Goal: Complete application form

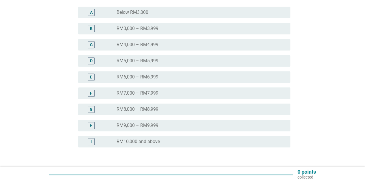
scroll to position [115, 0]
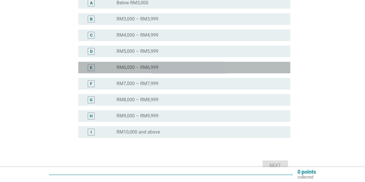
click at [138, 65] on label "RM6,000 – RM6,999" at bounding box center [137, 68] width 42 height 6
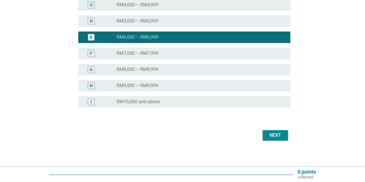
scroll to position [146, 0]
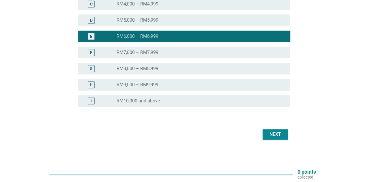
click at [272, 129] on button "Next" at bounding box center [274, 134] width 25 height 10
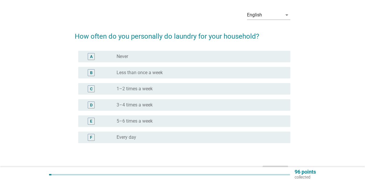
scroll to position [29, 0]
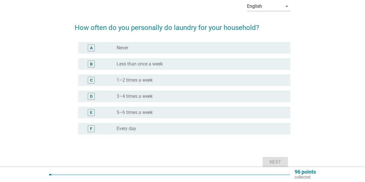
click at [138, 95] on label "3–4 times a week" at bounding box center [134, 96] width 36 height 6
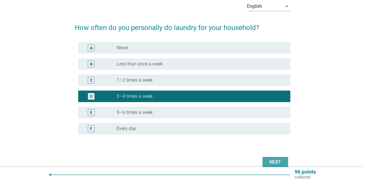
click at [275, 159] on div "Next" at bounding box center [275, 162] width 16 height 7
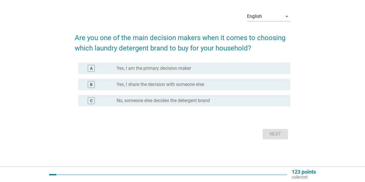
scroll to position [0, 0]
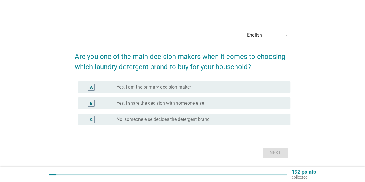
click at [142, 87] on label "Yes, I am the primary decision maker" at bounding box center [153, 87] width 74 height 6
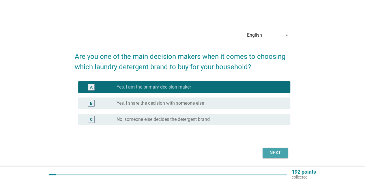
click at [280, 154] on div "Next" at bounding box center [275, 152] width 16 height 7
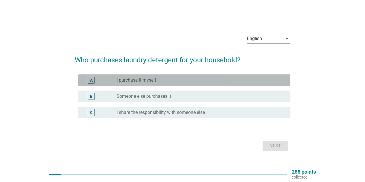
click at [157, 82] on div "radio_button_unchecked I purchase it myself" at bounding box center [198, 80] width 164 height 6
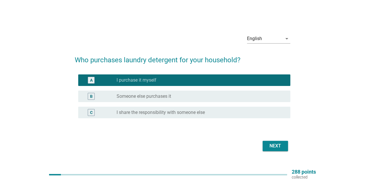
click at [276, 143] on div "Next" at bounding box center [275, 145] width 16 height 7
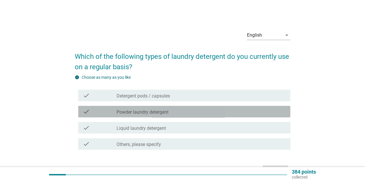
click at [166, 113] on label "Powder laundry detergent" at bounding box center [142, 112] width 52 height 6
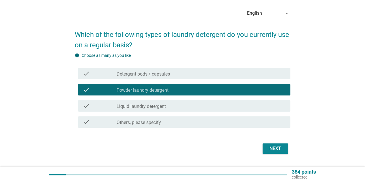
scroll to position [29, 0]
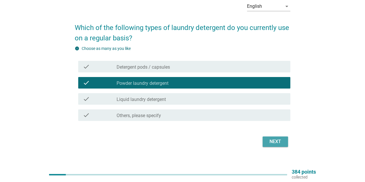
click at [274, 140] on div "Next" at bounding box center [275, 141] width 16 height 7
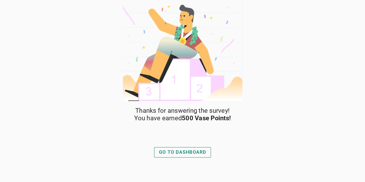
click at [180, 151] on div "GO TO DASHBOARD" at bounding box center [182, 152] width 47 height 7
